Goal: Find specific fact: Find specific fact

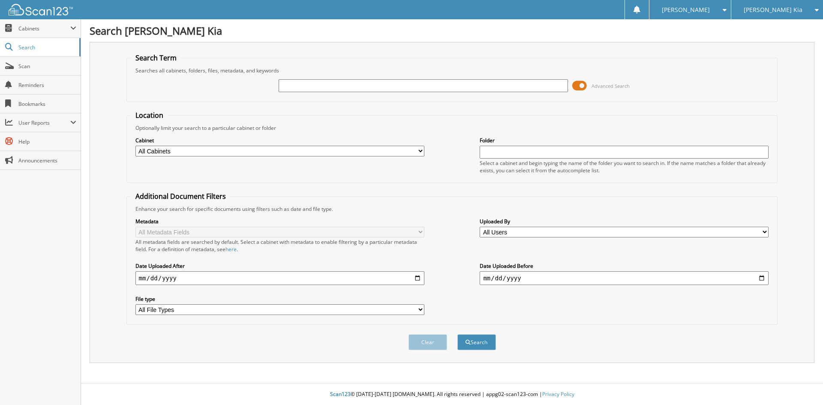
click at [795, 10] on div "[PERSON_NAME] Kia" at bounding box center [777, 9] width 83 height 19
click at [778, 31] on link "[PERSON_NAME] Ford Sales, Inc" at bounding box center [777, 30] width 92 height 23
type input "28913"
click at [457, 334] on button "Search" at bounding box center [476, 342] width 39 height 16
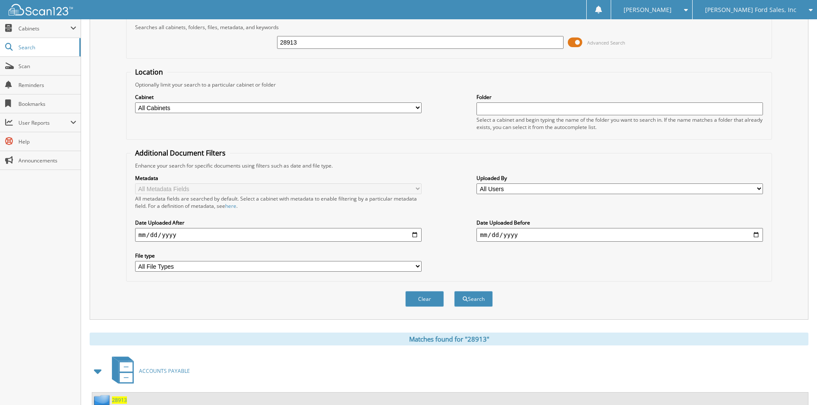
scroll to position [43, 0]
drag, startPoint x: 319, startPoint y: 43, endPoint x: 244, endPoint y: 41, distance: 75.5
click at [244, 41] on div "28913 Advanced Search" at bounding box center [449, 42] width 636 height 23
type input "28912"
click at [454, 292] on button "Search" at bounding box center [473, 300] width 39 height 16
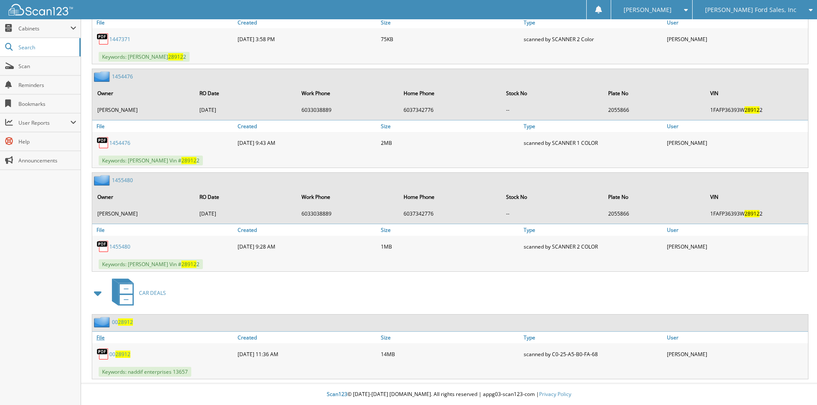
scroll to position [545, 0]
click at [121, 322] on span "28912" at bounding box center [125, 322] width 15 height 7
